Goal: Information Seeking & Learning: Learn about a topic

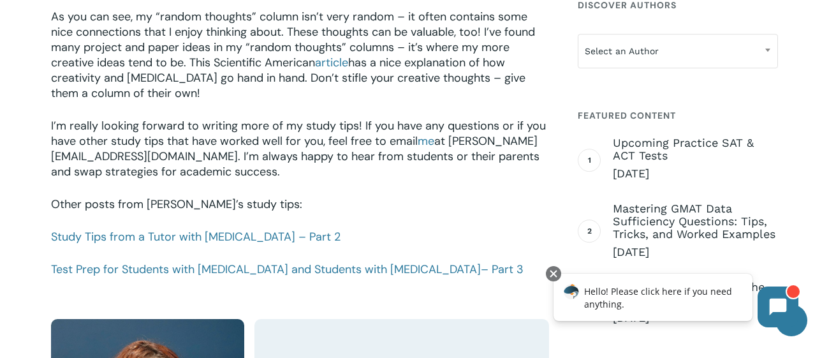
scroll to position [1760, 0]
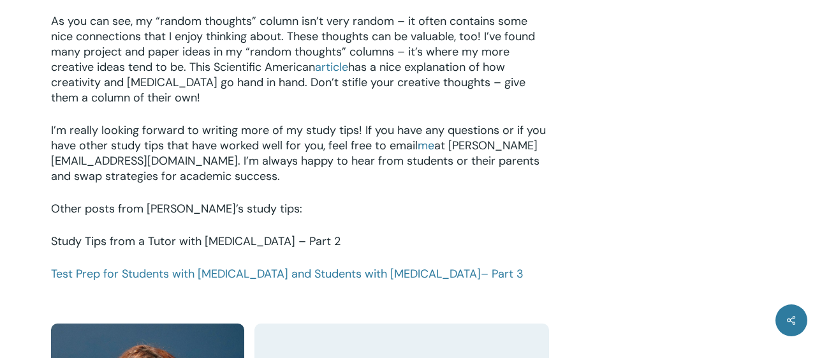
click at [238, 233] on link "Study Tips from a Tutor with [MEDICAL_DATA] – Part 2" at bounding box center [196, 240] width 290 height 15
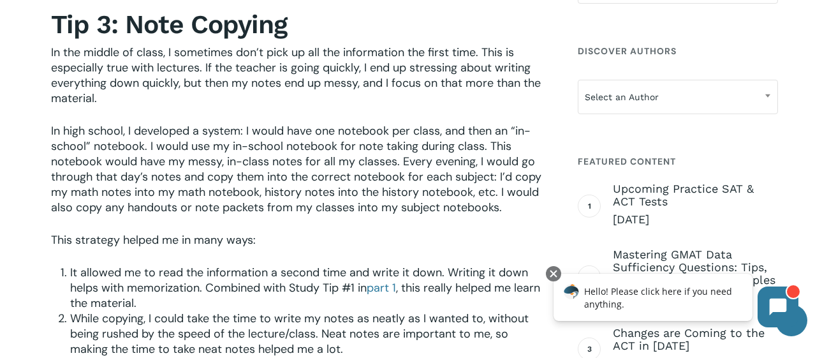
scroll to position [612, 0]
